Goal: Task Accomplishment & Management: Manage account settings

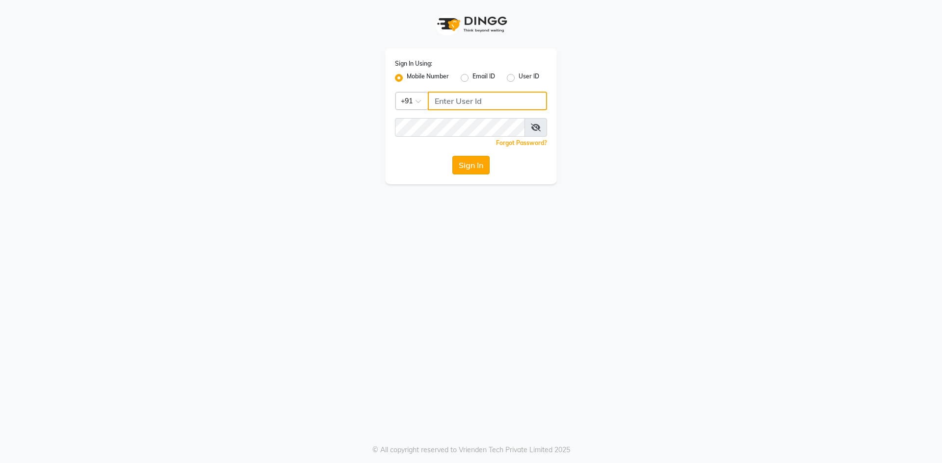
type input "6353215459"
click at [459, 169] on button "Sign In" at bounding box center [470, 165] width 37 height 19
click at [459, 169] on div "Sign In" at bounding box center [471, 165] width 152 height 19
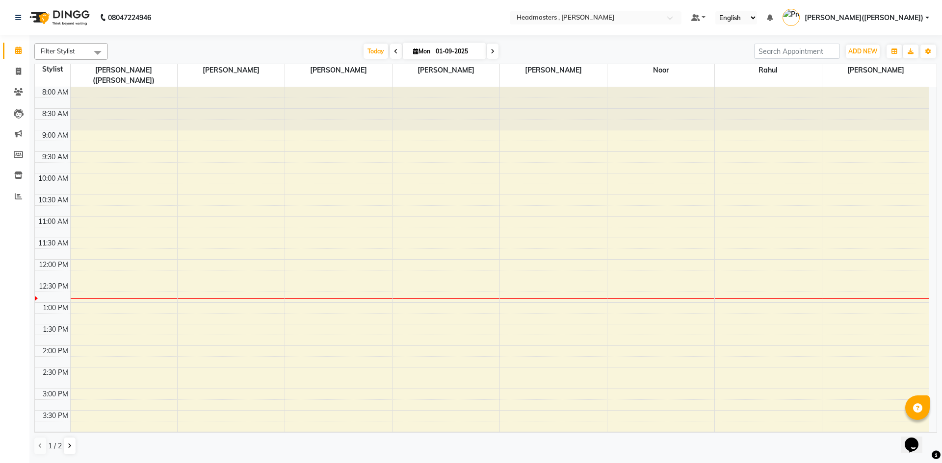
click at [614, 259] on div "8:00 AM 8:30 AM 9:00 AM 9:30 AM 10:00 AM 10:30 AM 11:00 AM 11:30 AM 12:00 PM 12…" at bounding box center [482, 367] width 894 height 561
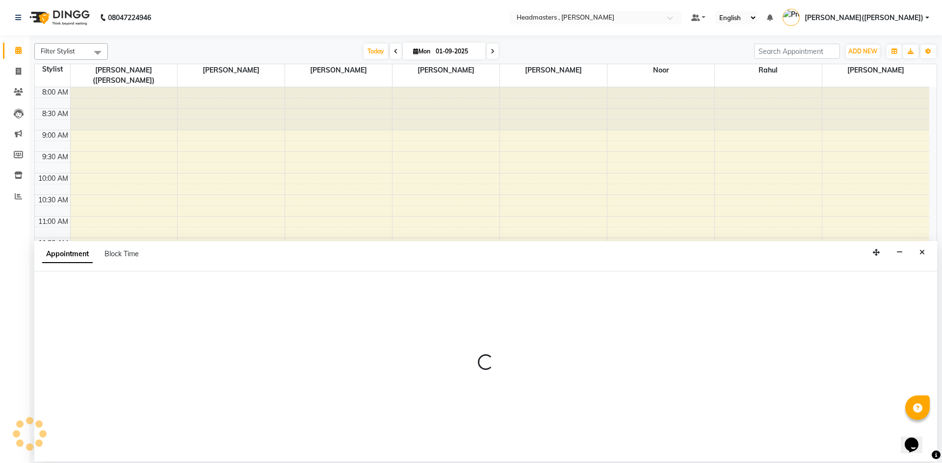
select select "85427"
select select "720"
select select "tentative"
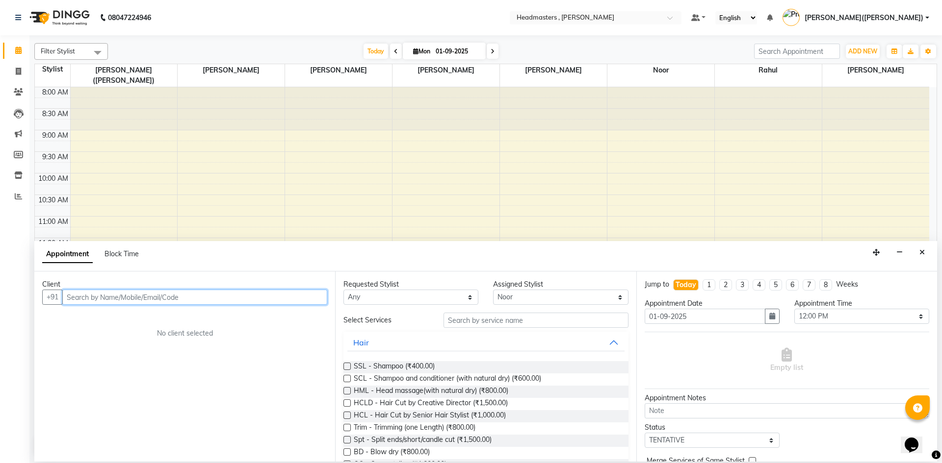
drag, startPoint x: 238, startPoint y: 288, endPoint x: 97, endPoint y: 291, distance: 140.8
paste input "8168516880"
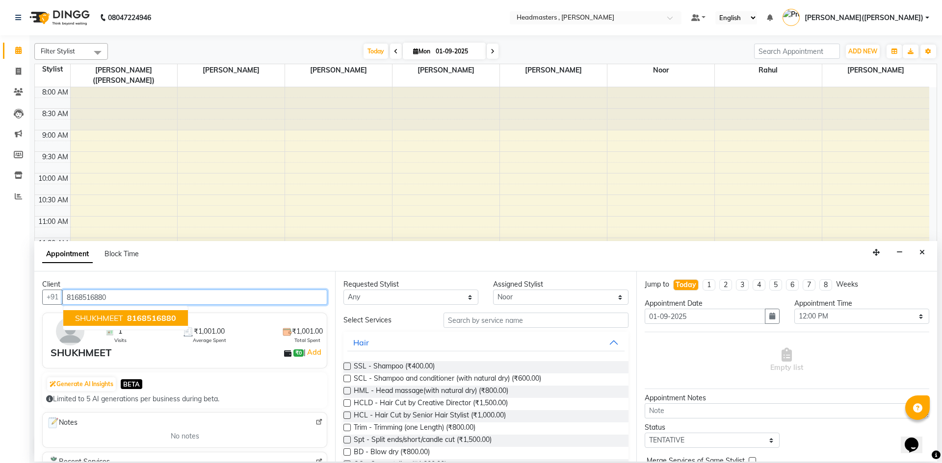
type input "8168516880"
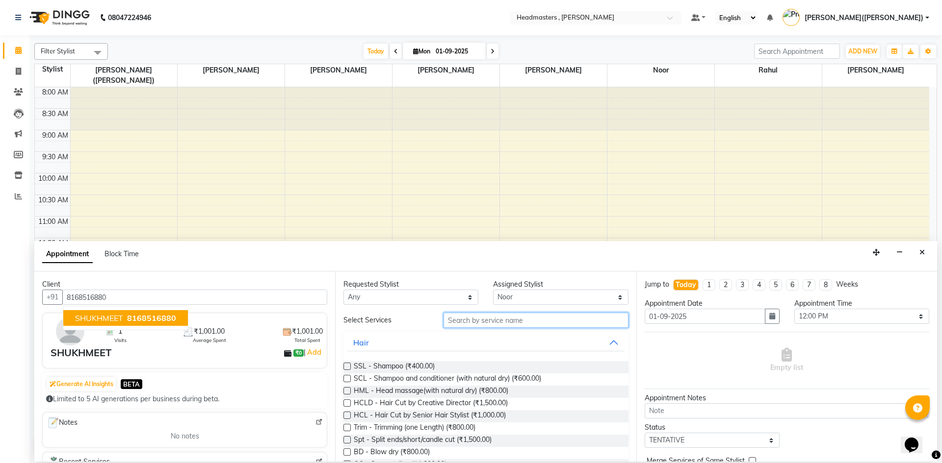
click at [518, 316] on input "text" at bounding box center [535, 320] width 185 height 15
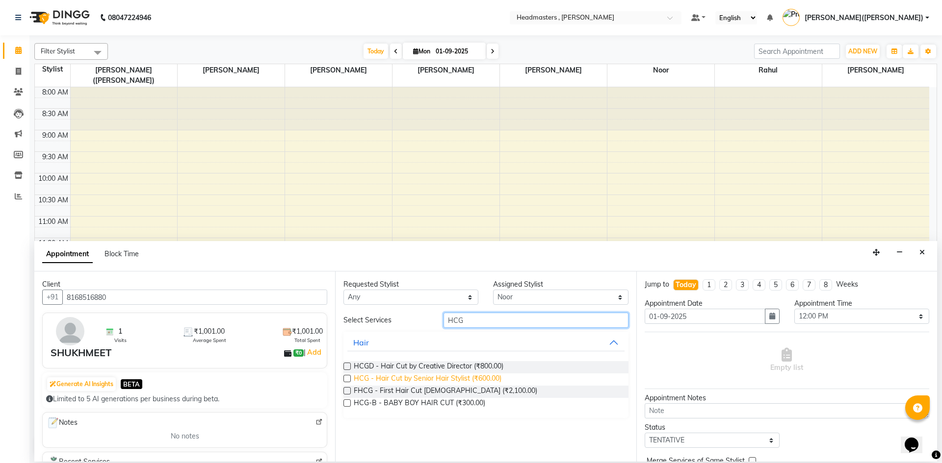
type input "HCG"
click at [416, 376] on span "HCG - Hair Cut by Senior Hair Stylist (₹600.00)" at bounding box center [428, 380] width 148 height 12
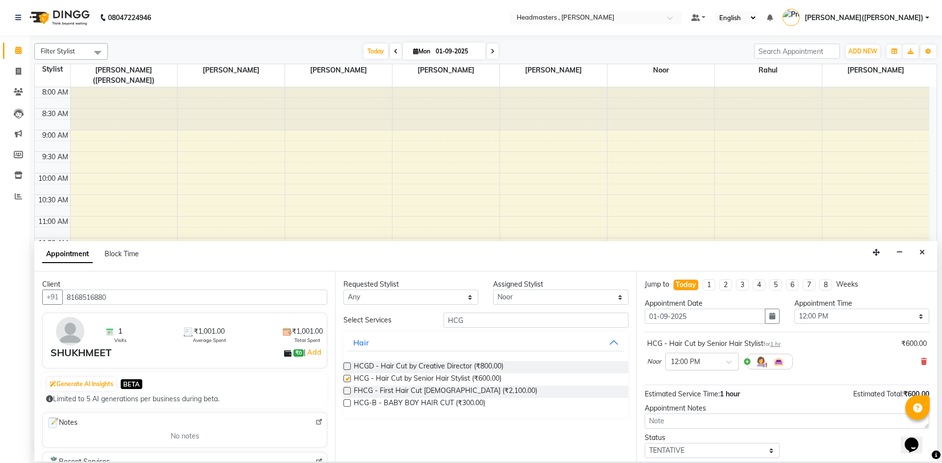
checkbox input "false"
click at [477, 312] on div "Requested Stylist Any [PERSON_NAME] [PERSON_NAME] [PERSON_NAME] Noor [PERSON_NA…" at bounding box center [485, 367] width 301 height 190
click at [466, 314] on input "HCG" at bounding box center [535, 320] width 185 height 15
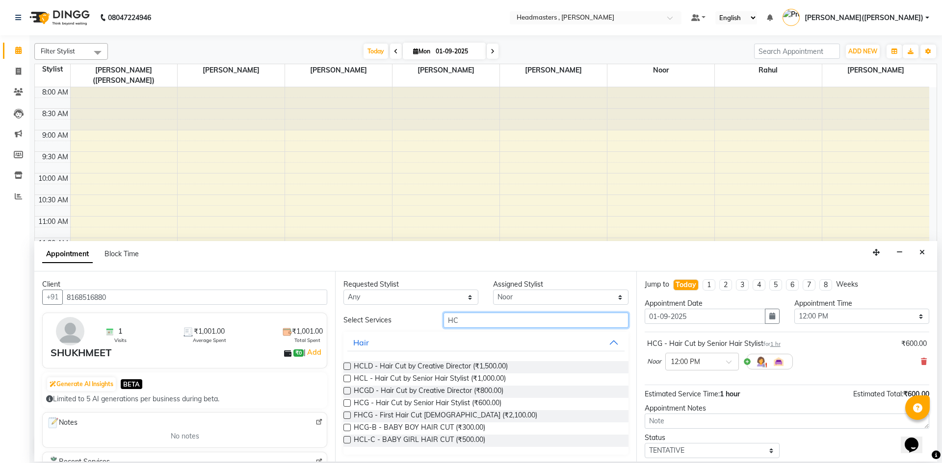
type input "H"
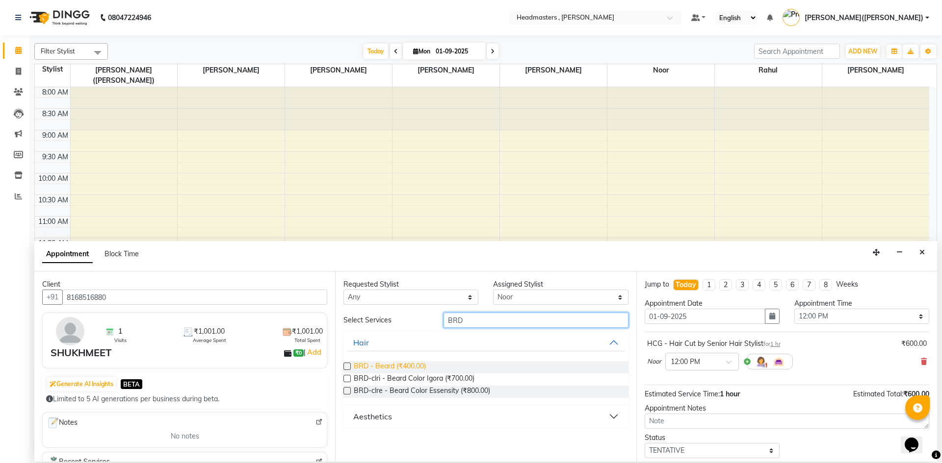
type input "BRD"
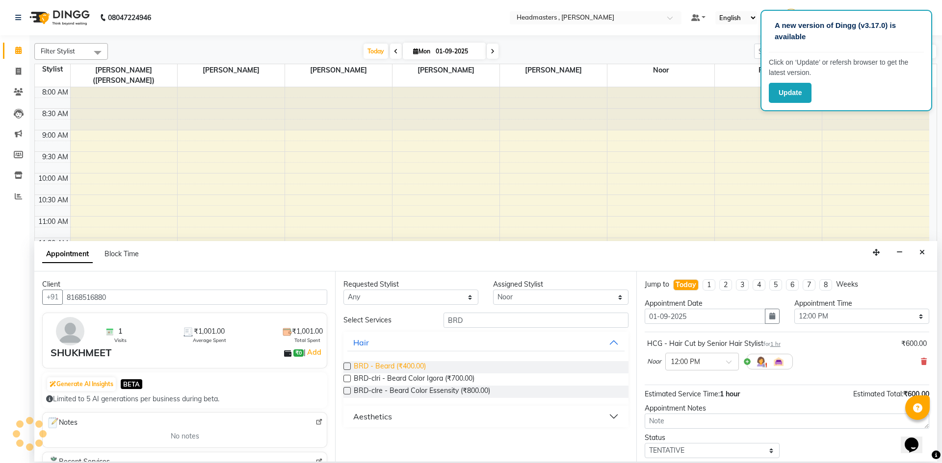
click at [389, 364] on span "BRD - Beard (₹400.00)" at bounding box center [390, 367] width 72 height 12
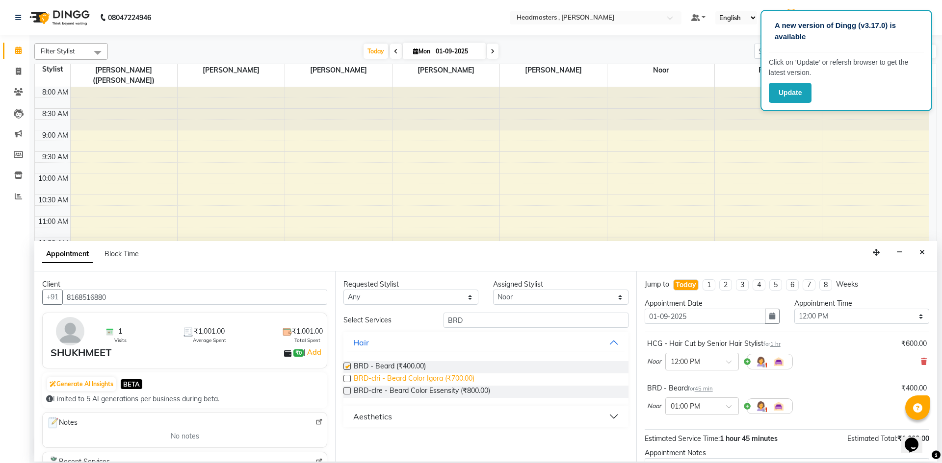
checkbox input "false"
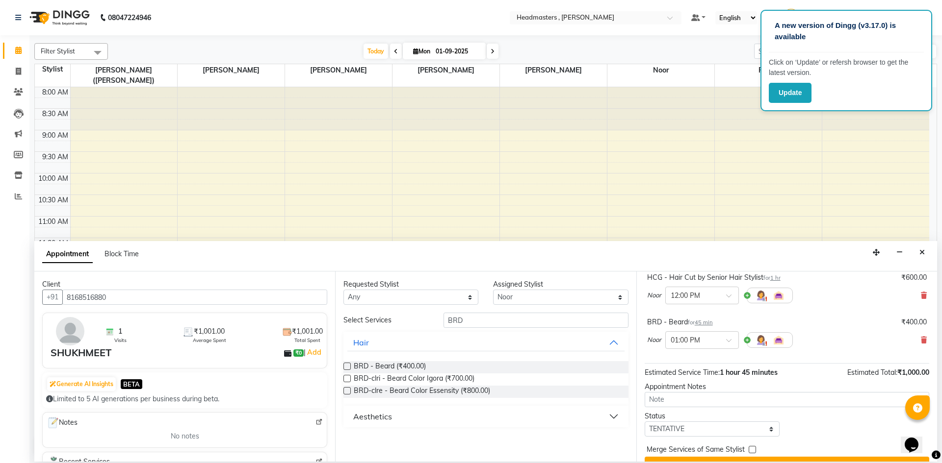
scroll to position [87, 0]
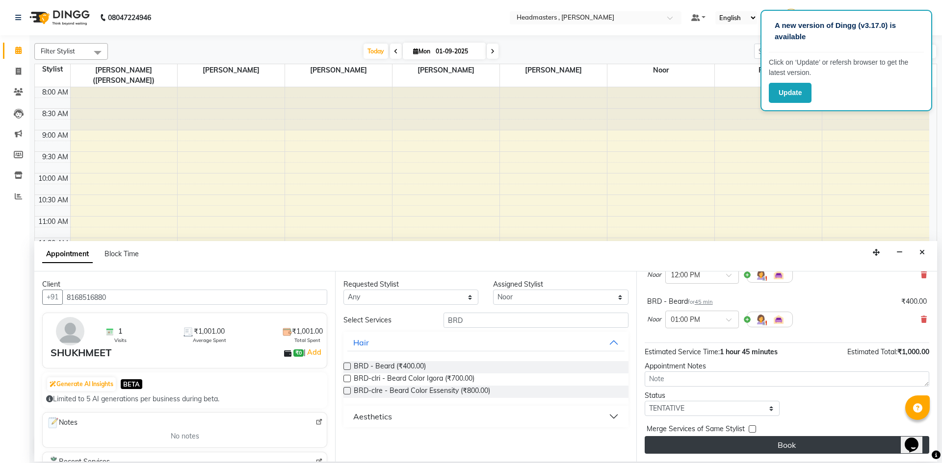
click at [734, 445] on button "Book" at bounding box center [786, 445] width 284 height 18
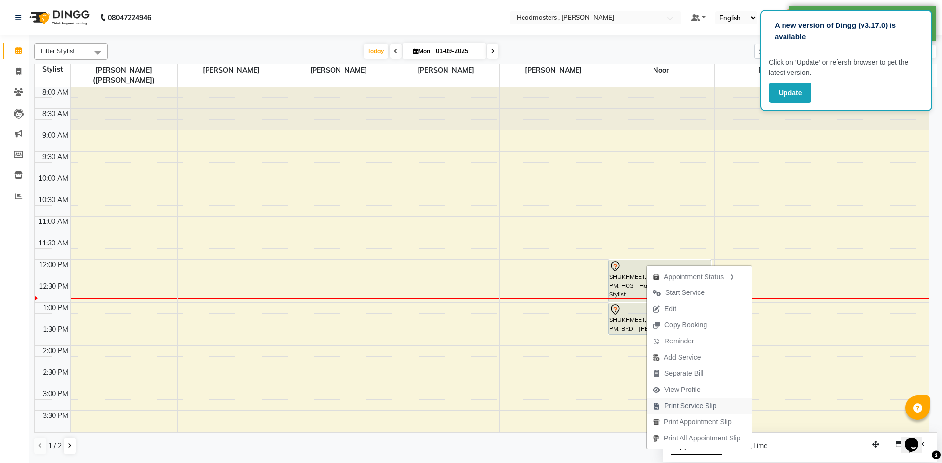
click at [678, 406] on span "Print Service Slip" at bounding box center [690, 406] width 52 height 10
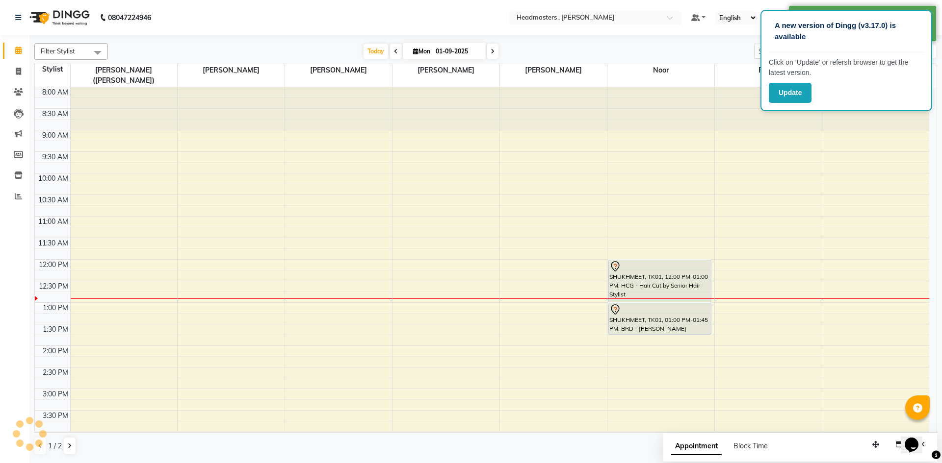
click at [678, 406] on div "8:00 AM 8:30 AM 9:00 AM 9:30 AM 10:00 AM 10:30 AM 11:00 AM 11:30 AM 12:00 PM 12…" at bounding box center [482, 367] width 894 height 561
select select "85427"
select select "930"
select select "tentative"
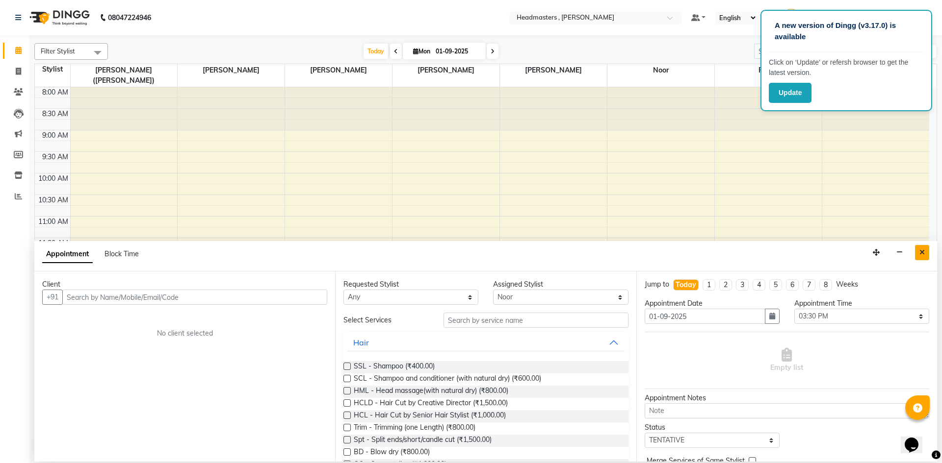
click at [923, 253] on icon "Close" at bounding box center [921, 252] width 5 height 7
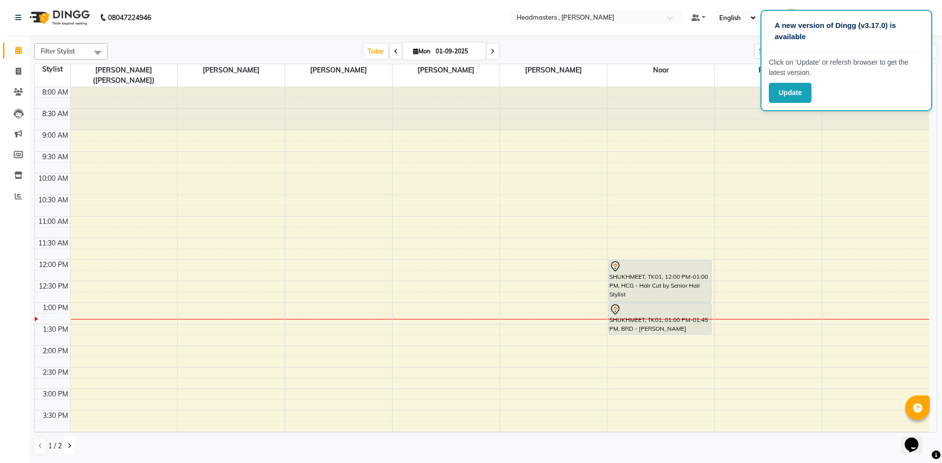
click at [69, 448] on icon at bounding box center [70, 446] width 4 height 6
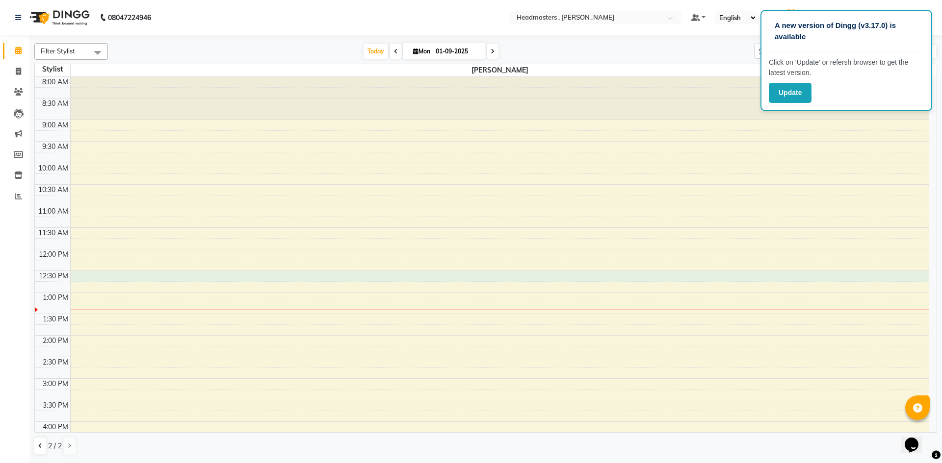
click at [95, 273] on div "8:00 AM 8:30 AM 9:00 AM 9:30 AM 10:00 AM 10:30 AM 11:00 AM 11:30 AM 12:00 PM 12…" at bounding box center [482, 357] width 894 height 561
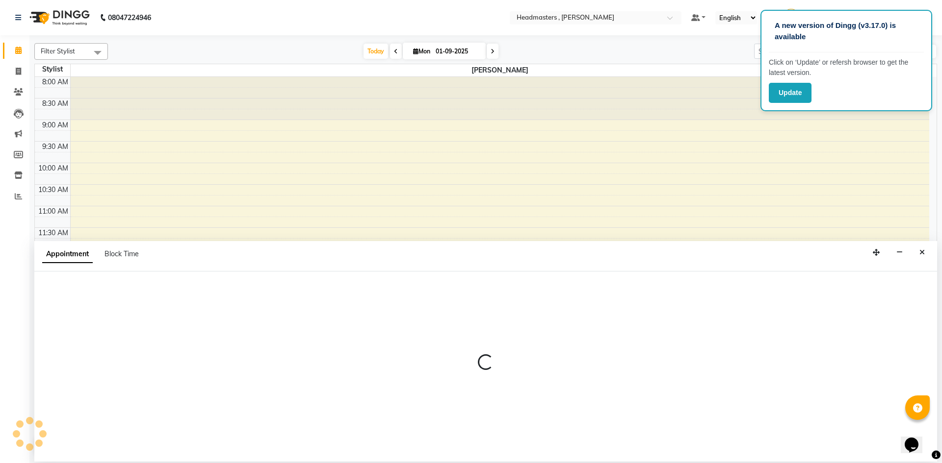
select select "85124"
select select "750"
select select "tentative"
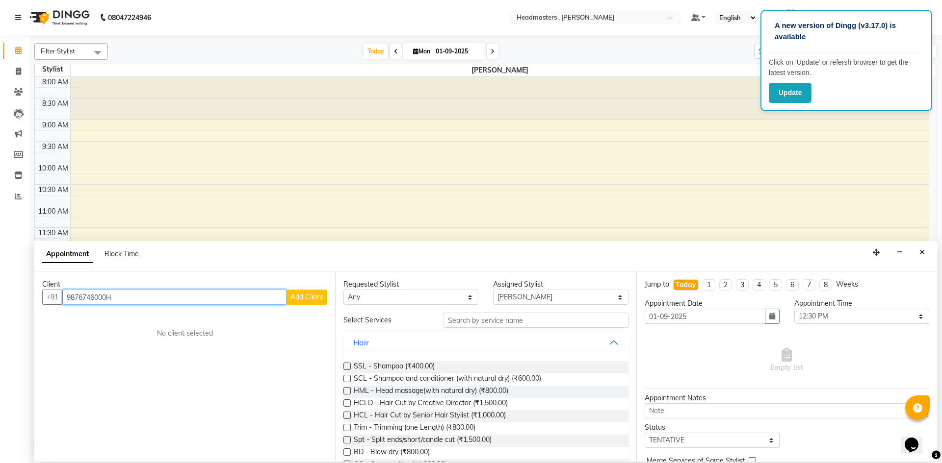
type input "9876746000"
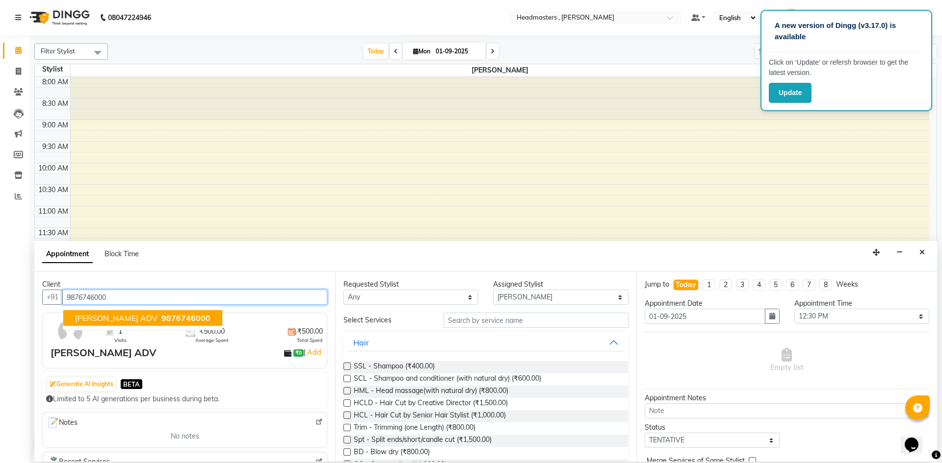
click at [161, 317] on span "9876746000" at bounding box center [185, 318] width 49 height 10
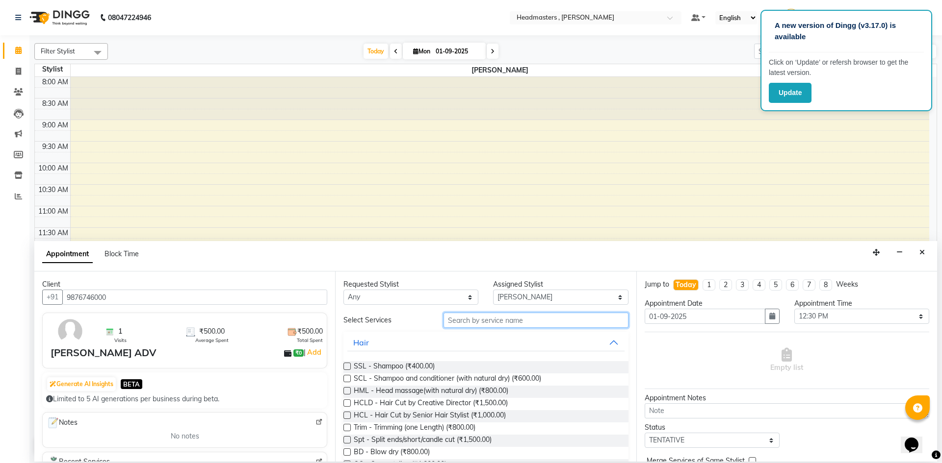
click at [473, 321] on input "text" at bounding box center [535, 320] width 185 height 15
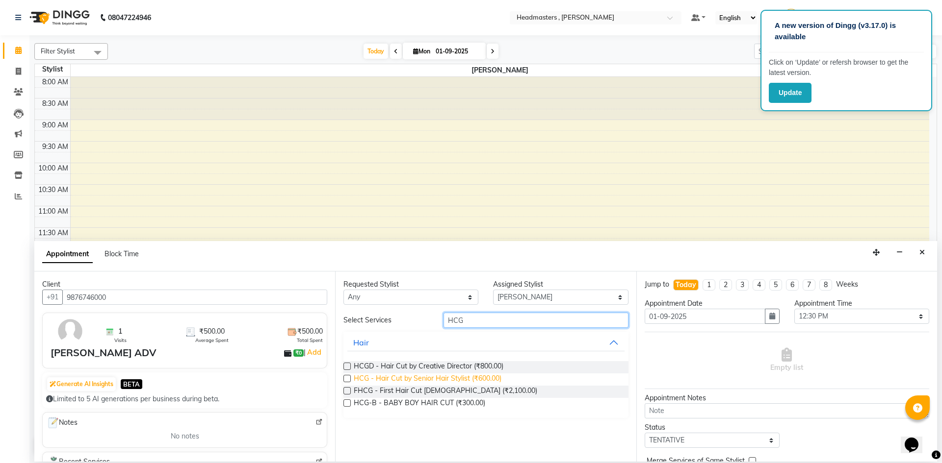
type input "HCG"
click at [406, 374] on span "HCG - Hair Cut by Senior Hair Stylist (₹600.00)" at bounding box center [428, 380] width 148 height 12
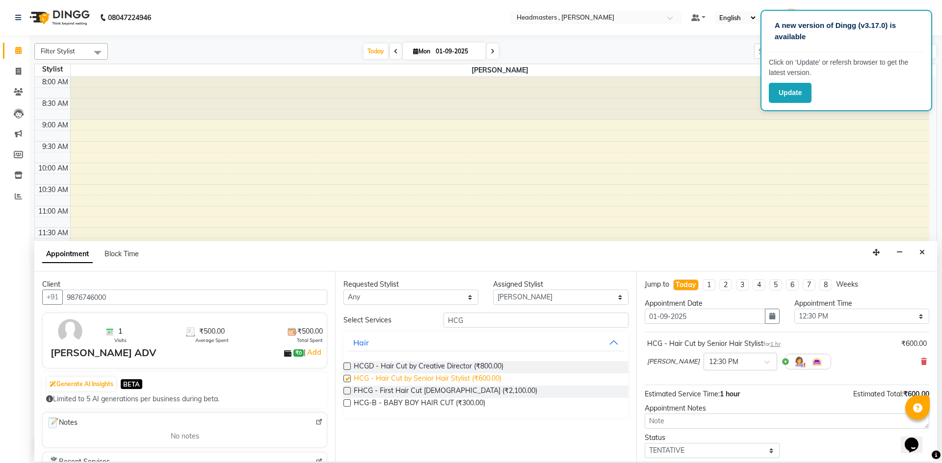
checkbox input "false"
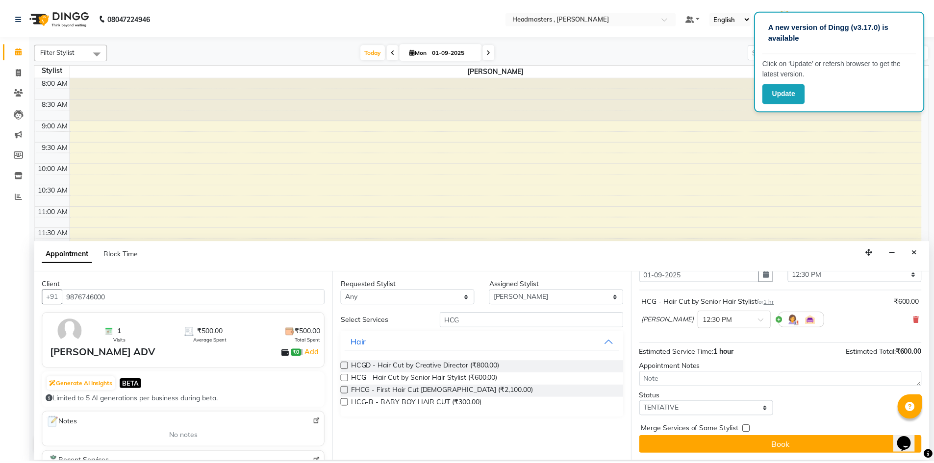
scroll to position [42, 0]
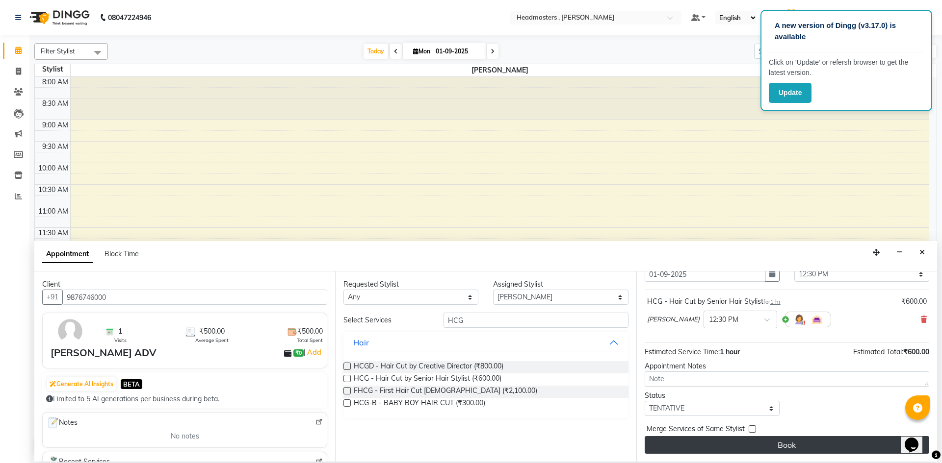
click at [792, 447] on button "Book" at bounding box center [786, 445] width 284 height 18
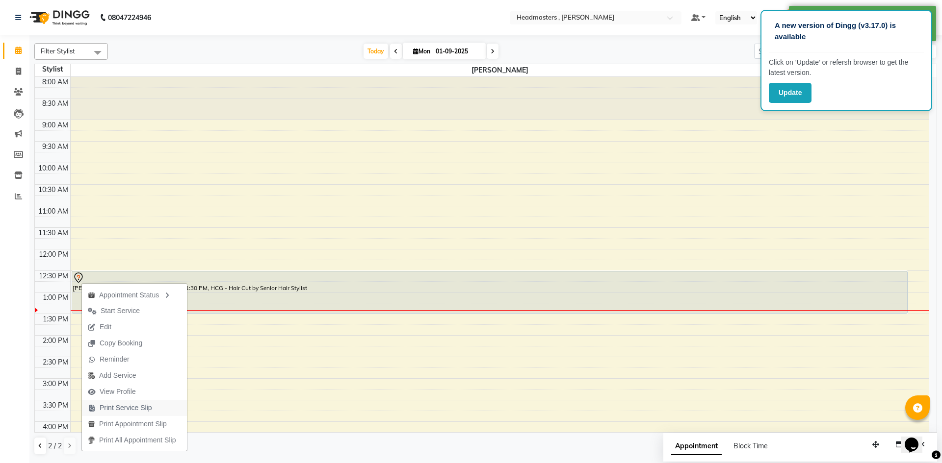
click at [112, 406] on span "Print Service Slip" at bounding box center [126, 408] width 52 height 10
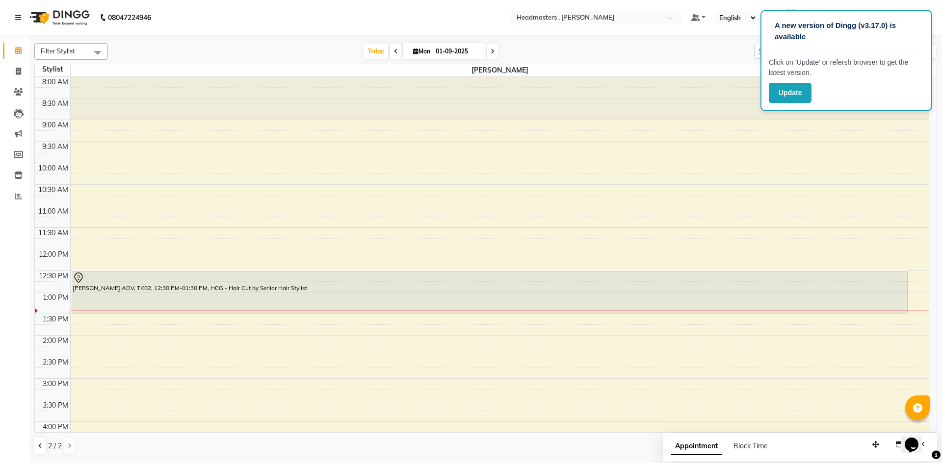
click at [15, 43] on link "Calendar" at bounding box center [15, 51] width 24 height 16
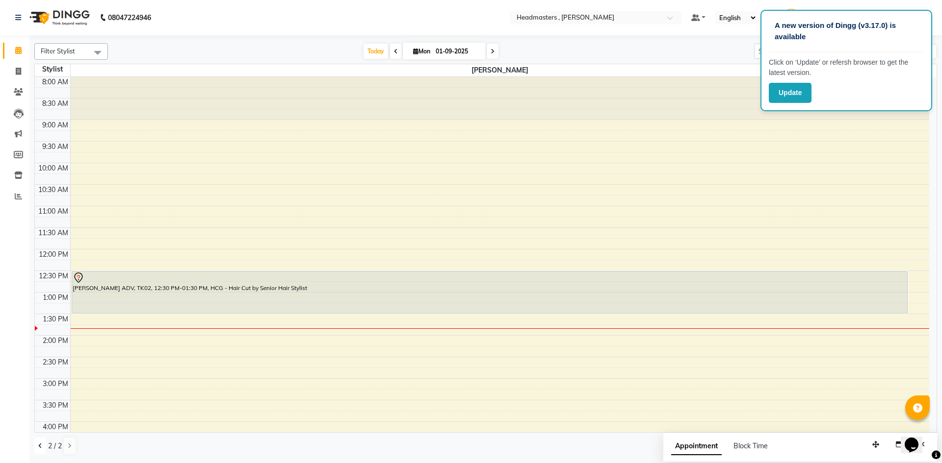
click at [36, 444] on button at bounding box center [40, 446] width 12 height 17
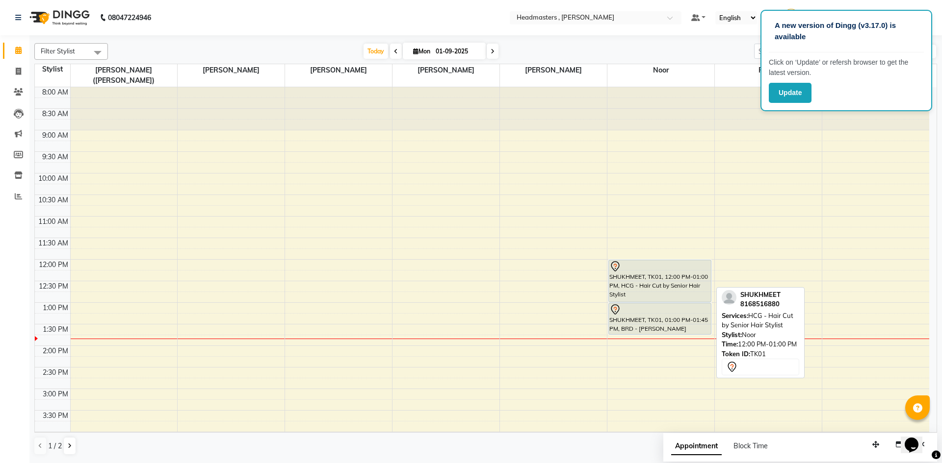
click at [624, 282] on div "SHUKHMEET, TK01, 12:00 PM-01:00 PM, HCG - Hair Cut by Senior Hair Stylist" at bounding box center [660, 281] width 102 height 42
select select "7"
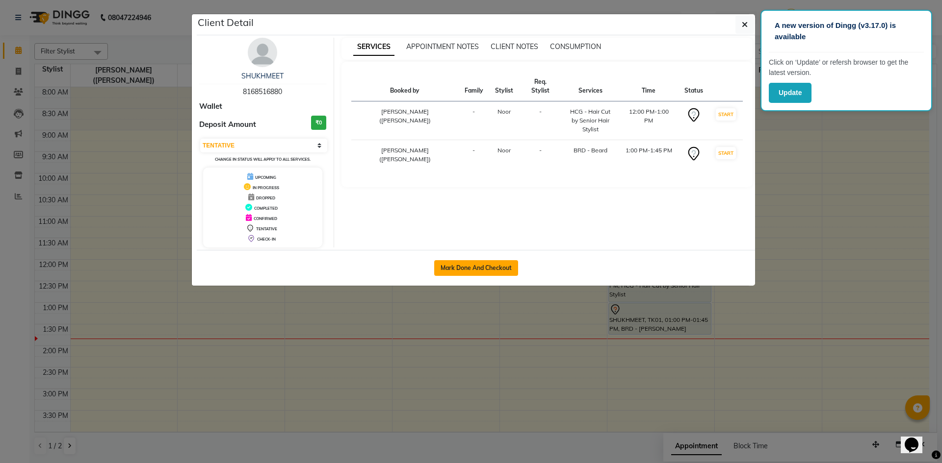
click at [505, 269] on button "Mark Done And Checkout" at bounding box center [476, 268] width 84 height 16
select select "service"
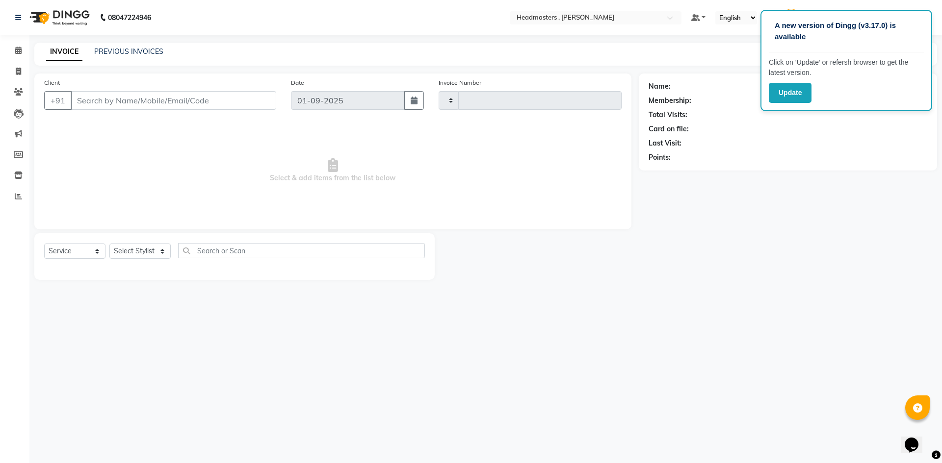
type input "1167"
select select "8566"
type input "8168516880"
select select "85427"
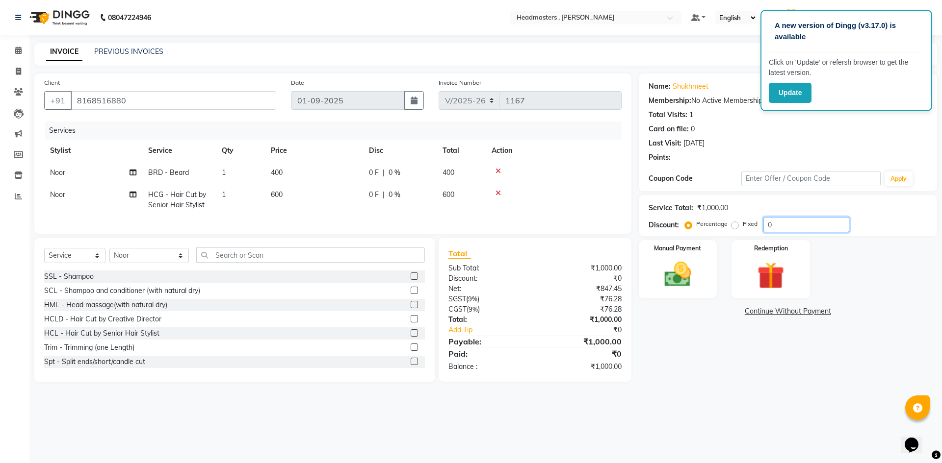
click at [799, 225] on input "0" at bounding box center [806, 224] width 86 height 15
type input "050"
click at [673, 259] on img at bounding box center [678, 274] width 46 height 32
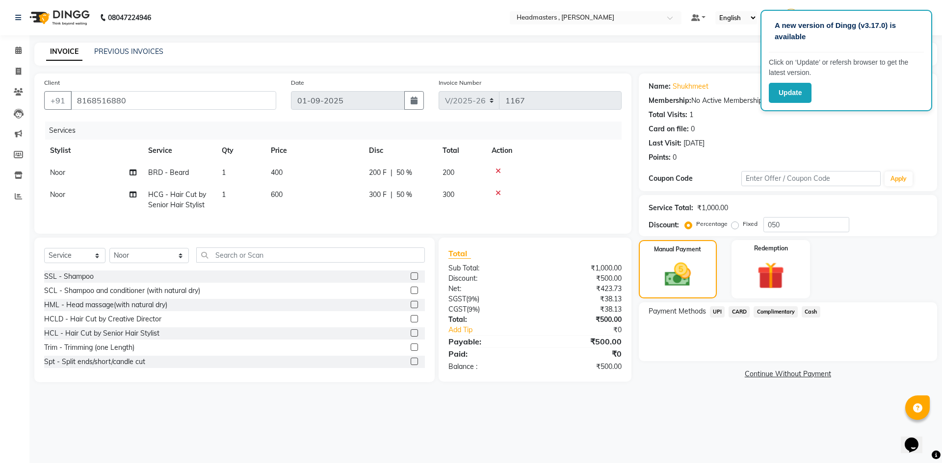
click at [716, 312] on span "UPI" at bounding box center [717, 311] width 15 height 11
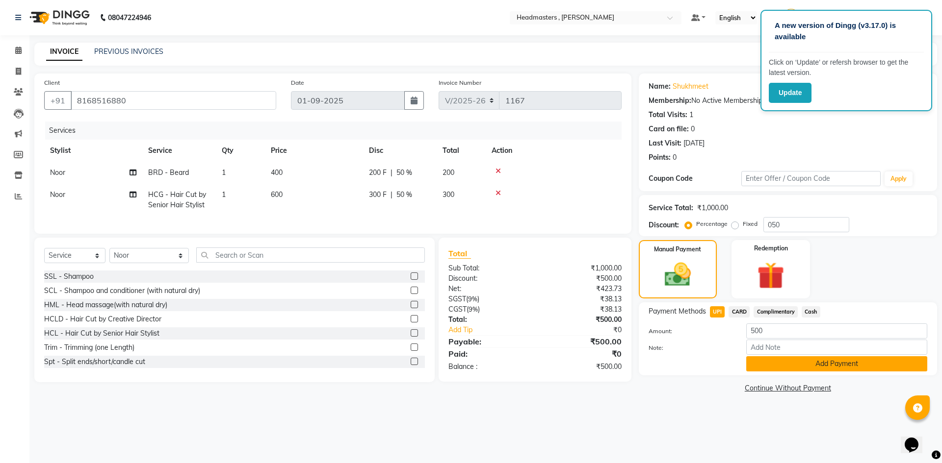
click at [774, 361] on button "Add Payment" at bounding box center [836, 364] width 181 height 15
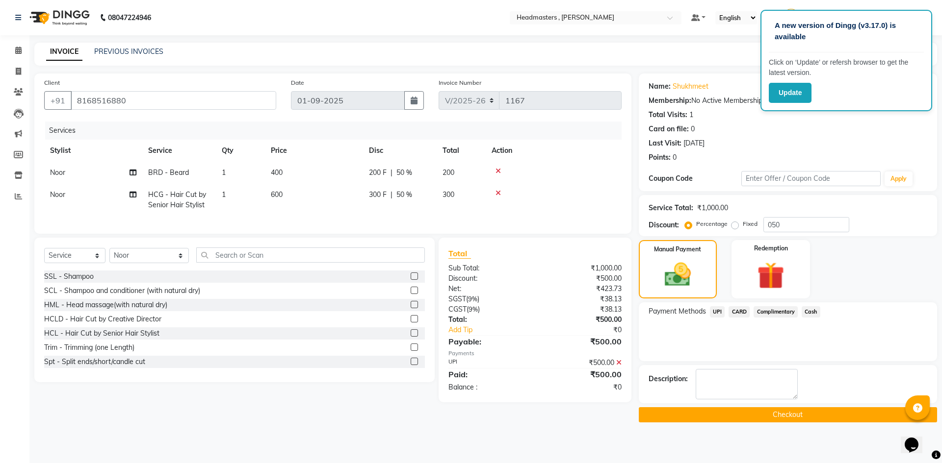
click at [774, 413] on button "Checkout" at bounding box center [787, 415] width 298 height 15
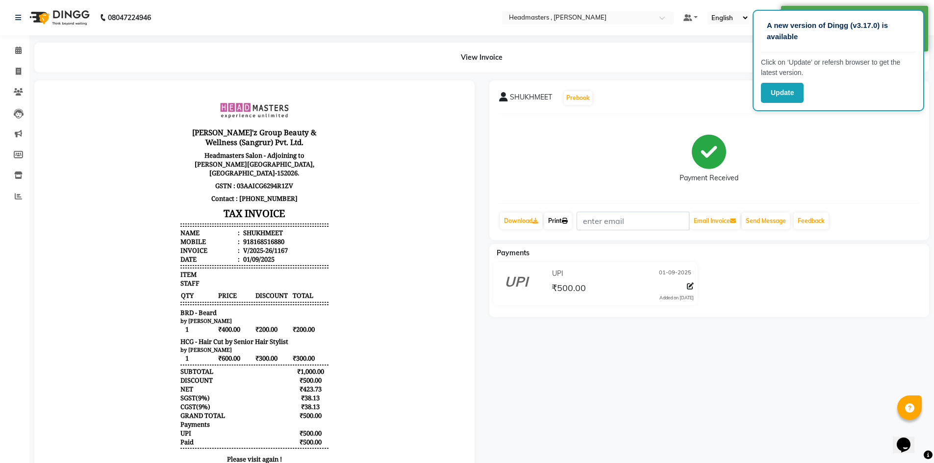
click at [558, 217] on link "Print" at bounding box center [557, 221] width 27 height 17
click at [557, 216] on link "Print" at bounding box center [557, 221] width 27 height 17
click at [559, 216] on link "Print" at bounding box center [557, 221] width 27 height 17
click at [557, 212] on div "Print" at bounding box center [557, 221] width 29 height 19
click at [559, 213] on link "Print" at bounding box center [557, 221] width 27 height 17
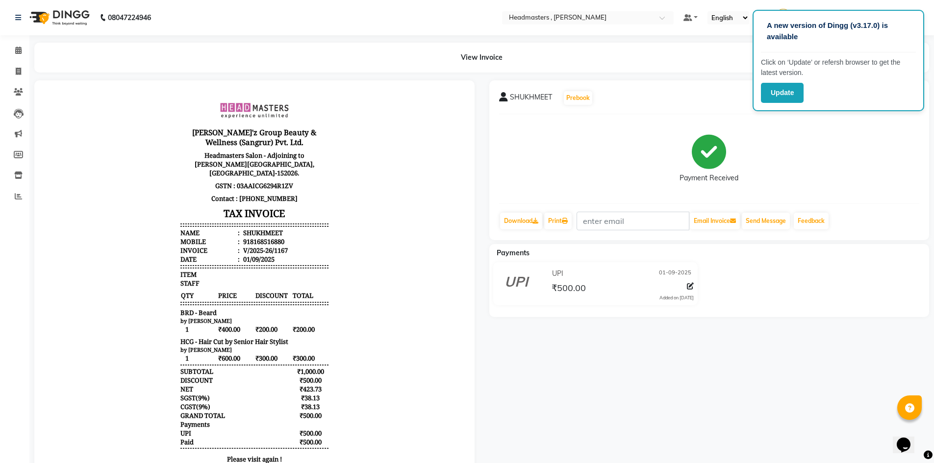
click at [868, 43] on div "View Invoice" at bounding box center [481, 58] width 895 height 30
click at [26, 45] on span at bounding box center [18, 50] width 17 height 11
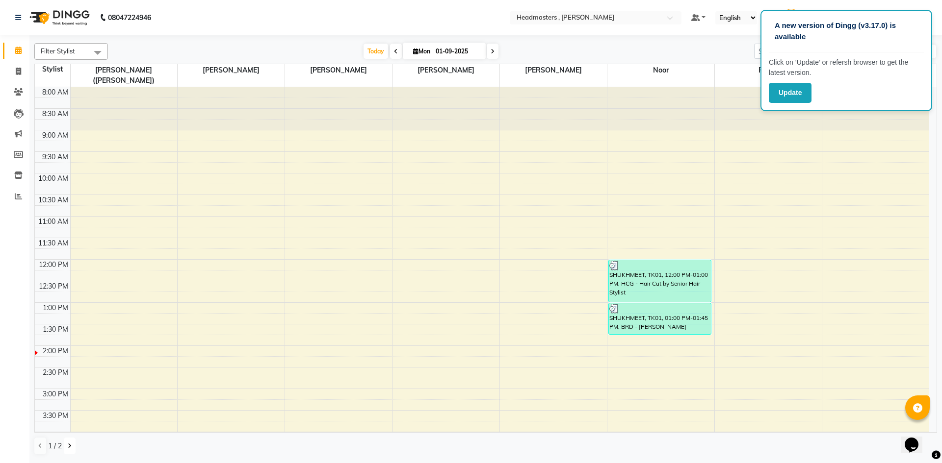
click at [72, 448] on button at bounding box center [70, 446] width 12 height 17
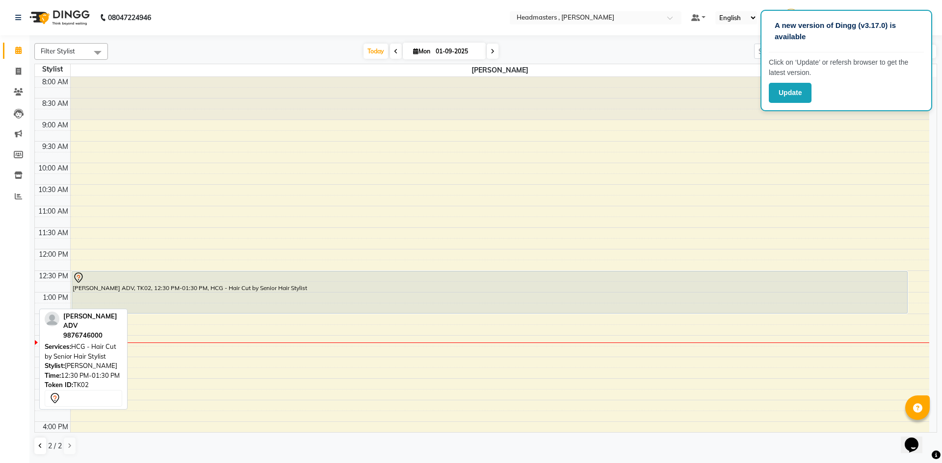
click at [137, 299] on div "[PERSON_NAME] ADV, TK02, 12:30 PM-01:30 PM, HCG - Hair Cut by Senior Hair Styli…" at bounding box center [489, 293] width 835 height 42
click at [158, 291] on div "[PERSON_NAME] ADV, TK02, 12:30 PM-01:30 PM, HCG - Hair Cut by Senior Hair Styli…" at bounding box center [489, 293] width 835 height 42
select select "7"
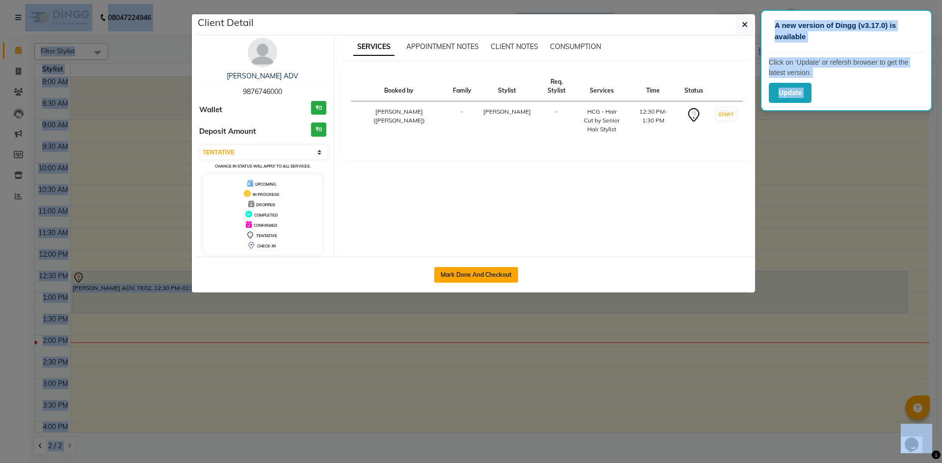
click at [449, 273] on button "Mark Done And Checkout" at bounding box center [476, 275] width 84 height 16
select select "service"
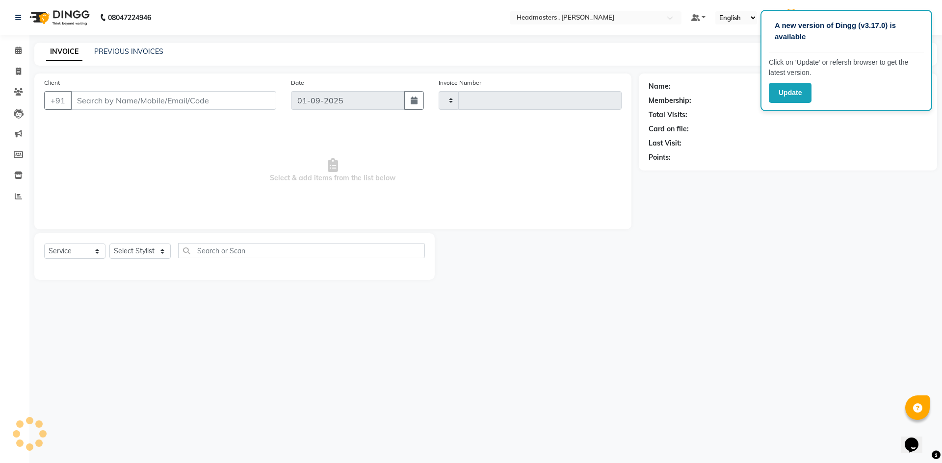
type input "1168"
select select "8566"
type input "9876746000"
select select "85124"
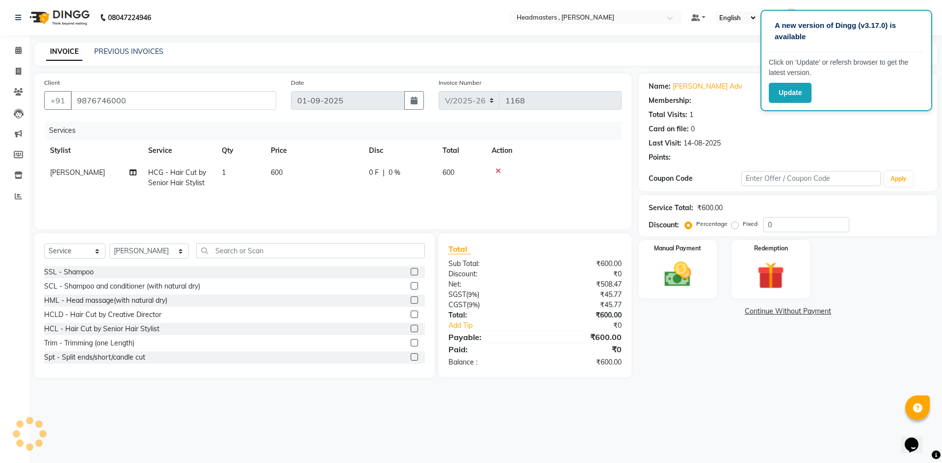
click at [788, 196] on div "Service Total: ₹600.00 Discount: Percentage Fixed 0" at bounding box center [787, 215] width 298 height 41
click at [789, 222] on input "0" at bounding box center [806, 224] width 86 height 15
type input "050"
click at [655, 257] on div "Manual Payment" at bounding box center [677, 269] width 81 height 60
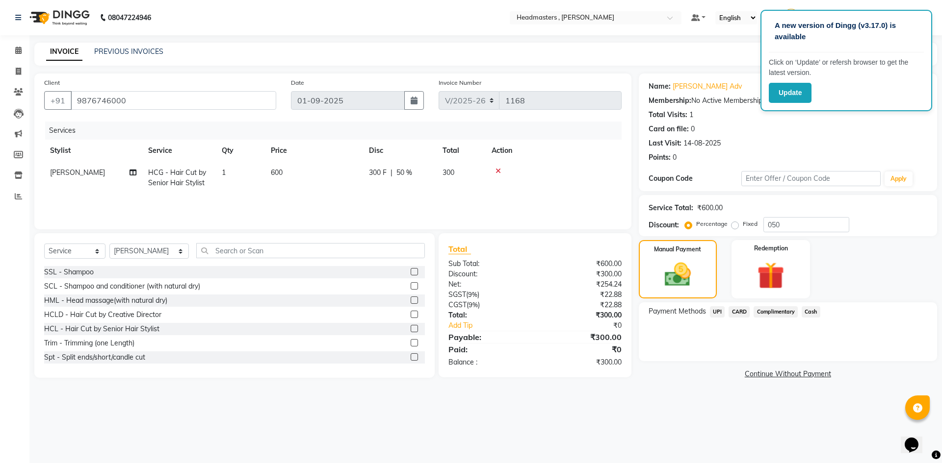
click at [810, 307] on span "Cash" at bounding box center [810, 311] width 19 height 11
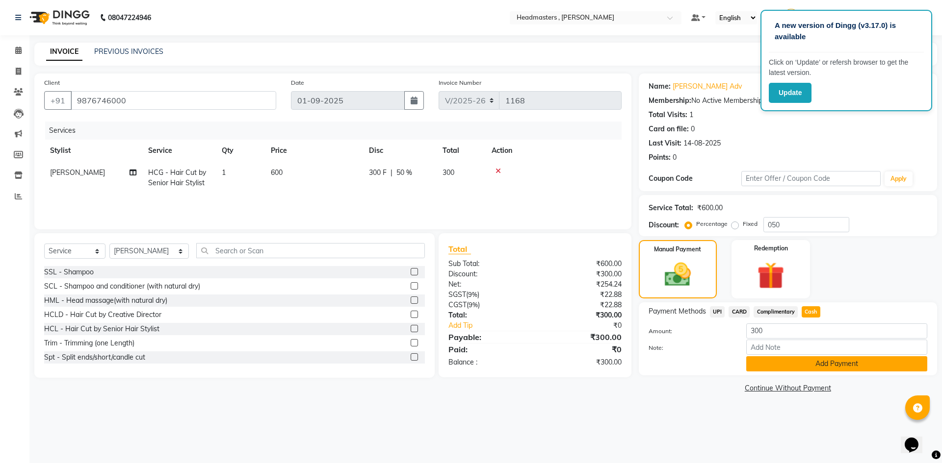
click at [803, 366] on button "Add Payment" at bounding box center [836, 364] width 181 height 15
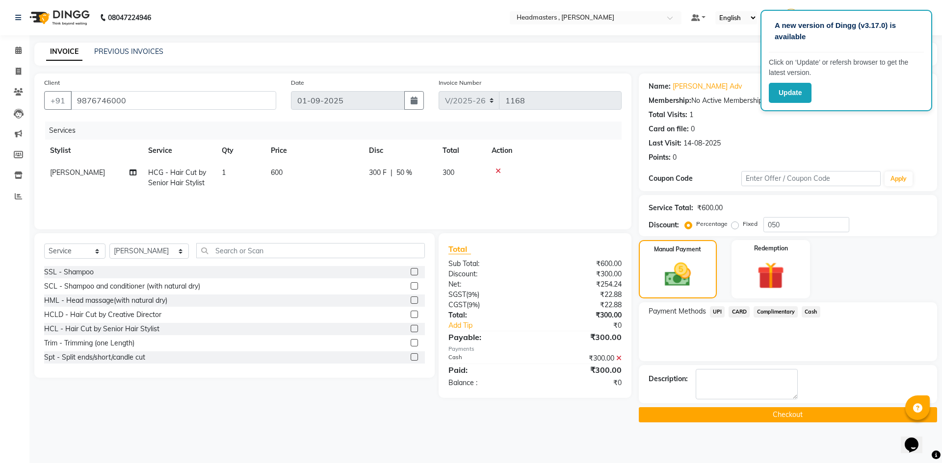
click at [801, 412] on button "Checkout" at bounding box center [787, 415] width 298 height 15
click at [801, 412] on div "Checkout" at bounding box center [787, 415] width 298 height 15
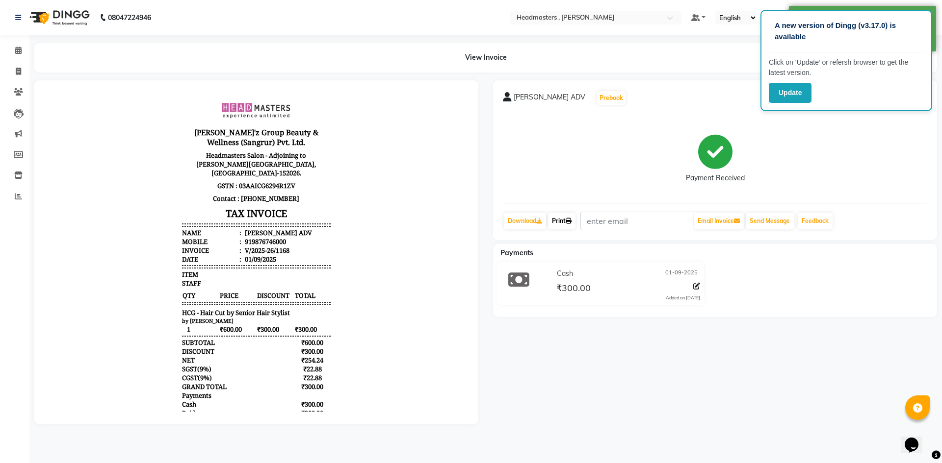
click at [556, 217] on link "Print" at bounding box center [561, 221] width 27 height 17
click at [18, 50] on icon at bounding box center [18, 50] width 6 height 7
